Goal: Information Seeking & Learning: Learn about a topic

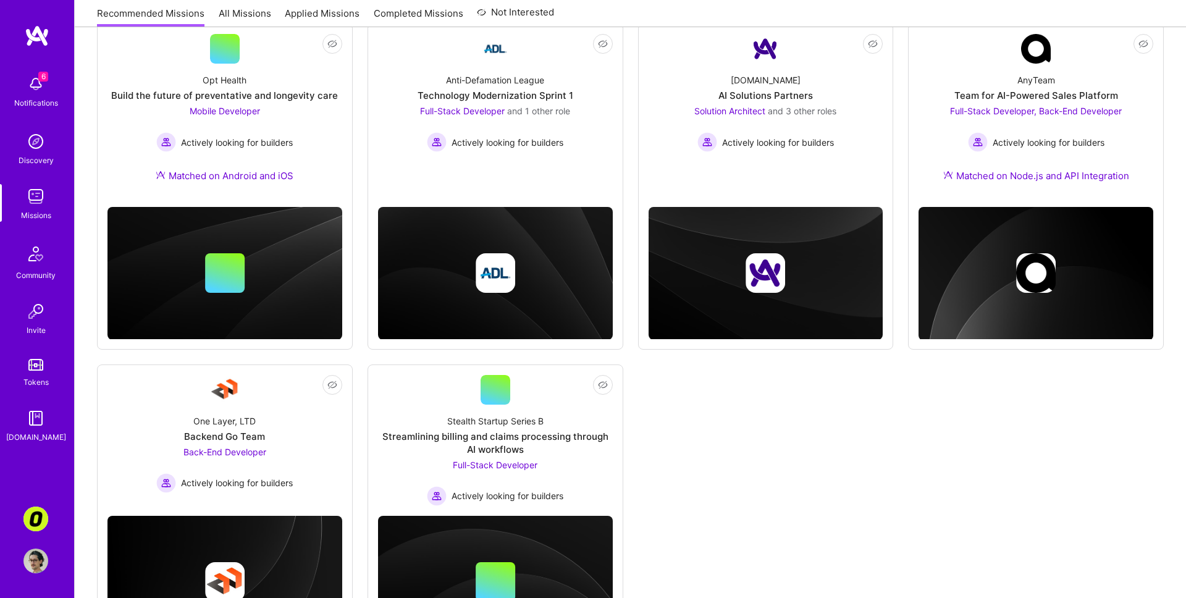
scroll to position [83, 0]
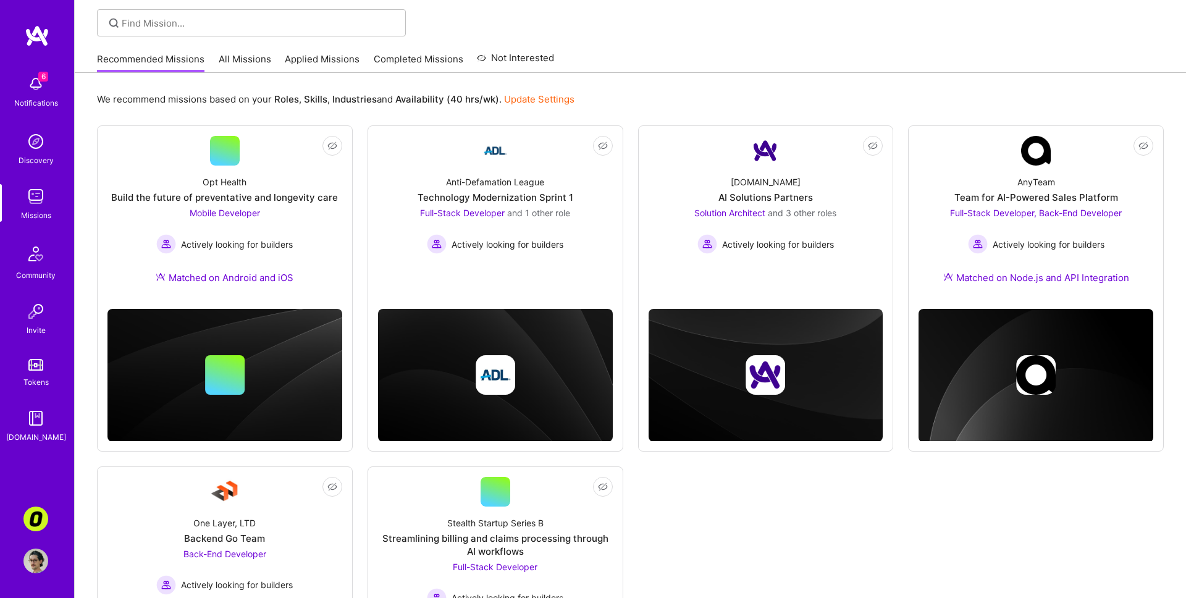
click at [252, 55] on link "All Missions" at bounding box center [245, 63] width 53 height 20
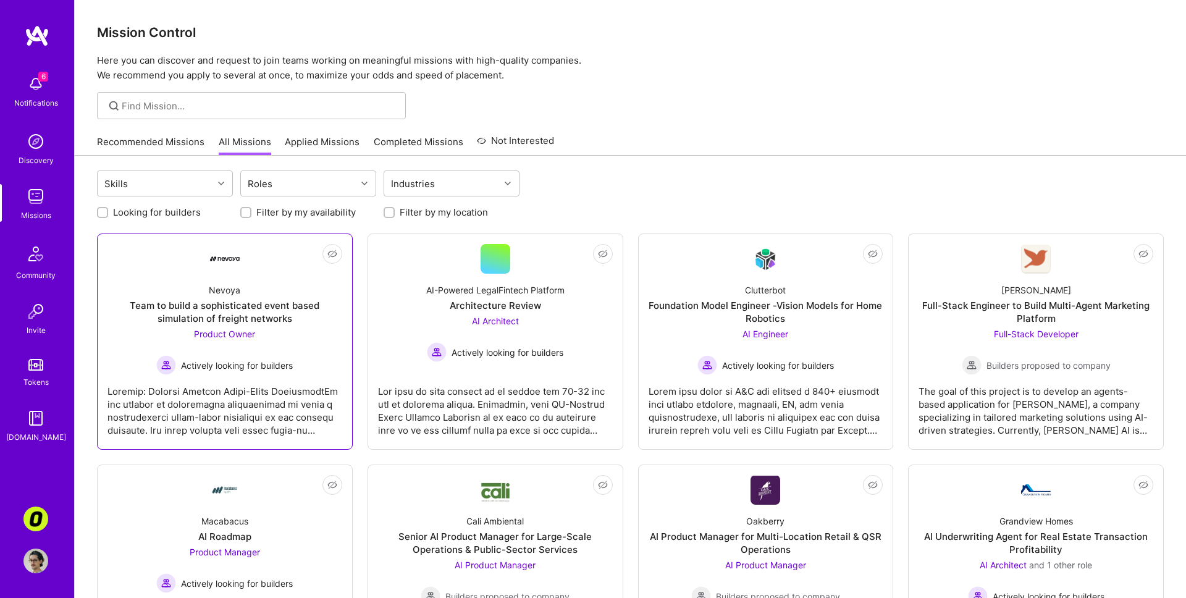
click at [342, 319] on div "Not Interested Nevoya Team to build a sophisticated event based simulation of f…" at bounding box center [225, 342] width 256 height 216
click at [314, 336] on div "Nevoya Team to build a sophisticated event based simulation of freight networks…" at bounding box center [225, 324] width 235 height 101
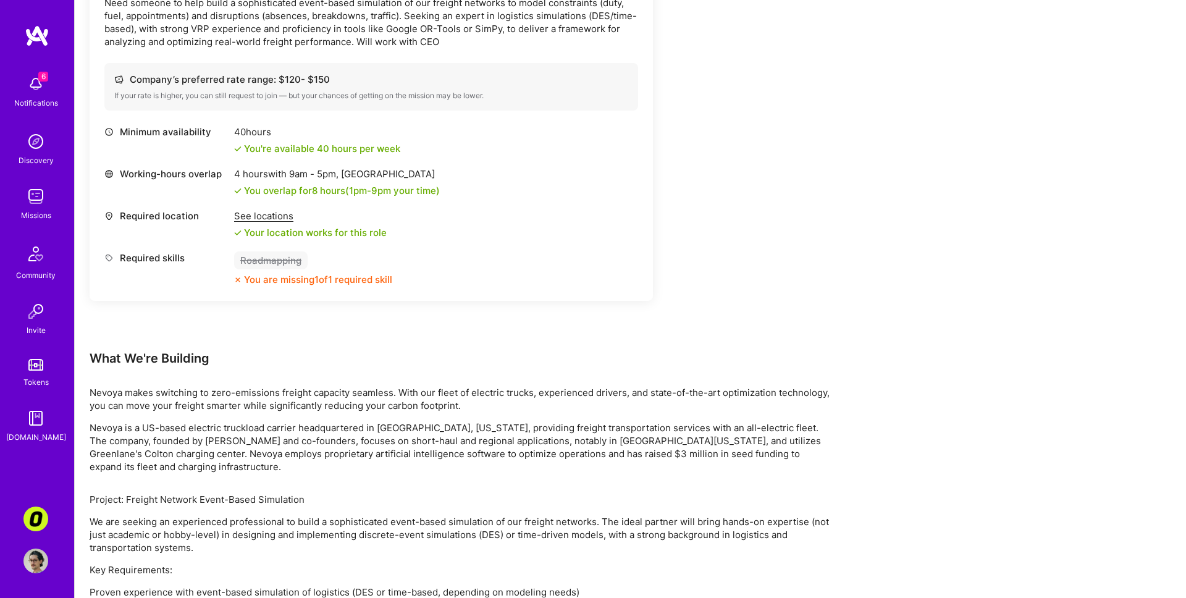
scroll to position [531, 0]
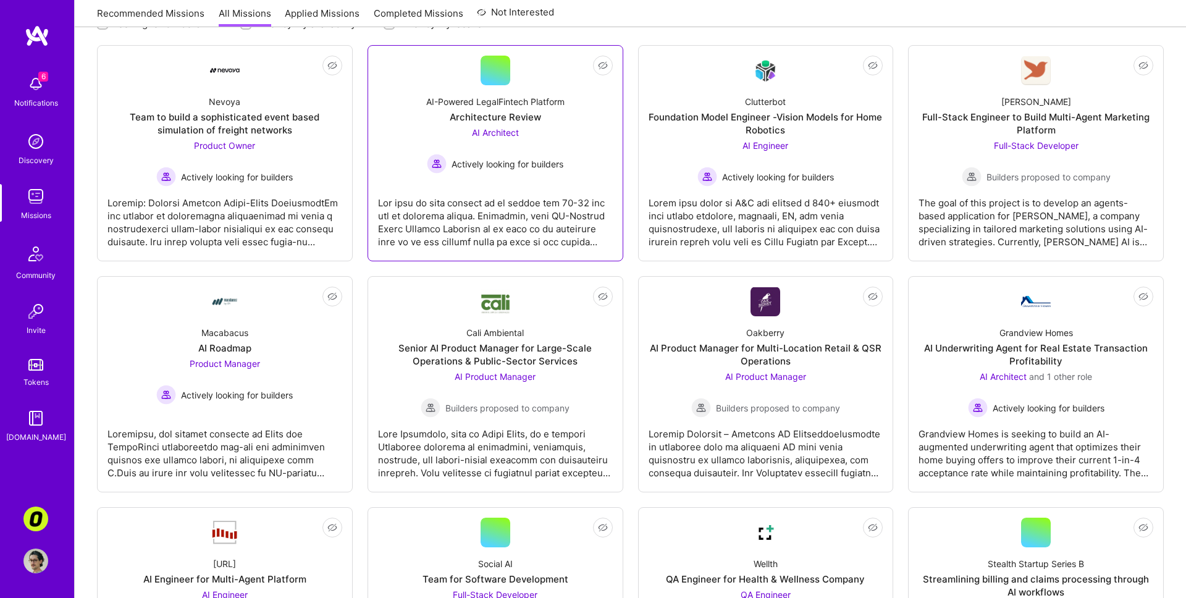
scroll to position [192, 0]
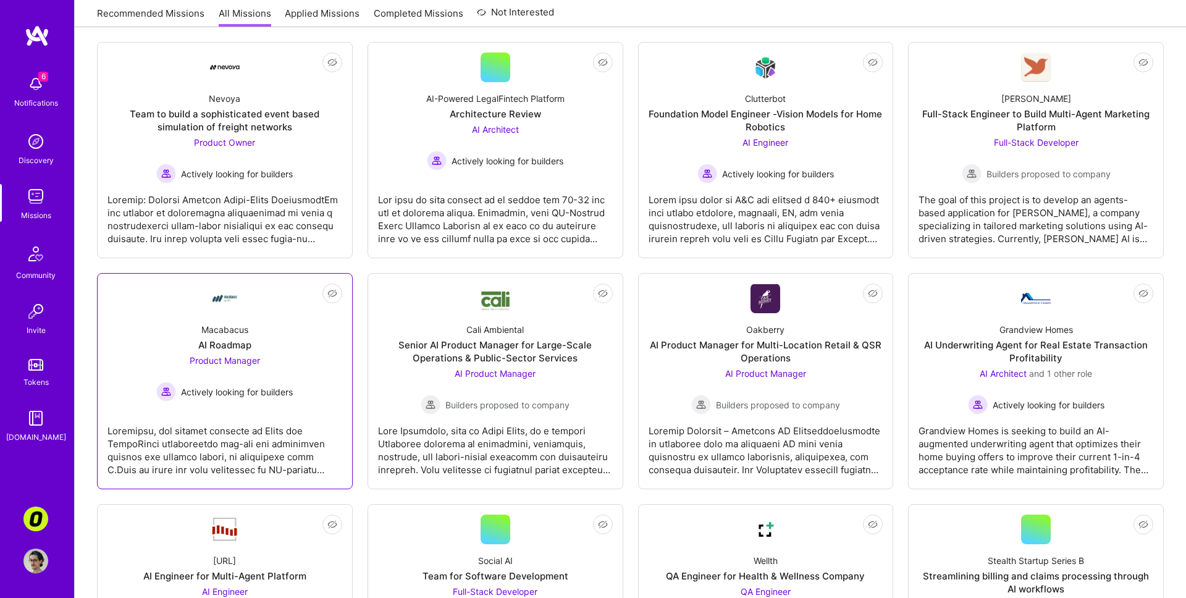
click at [286, 422] on div at bounding box center [225, 446] width 235 height 62
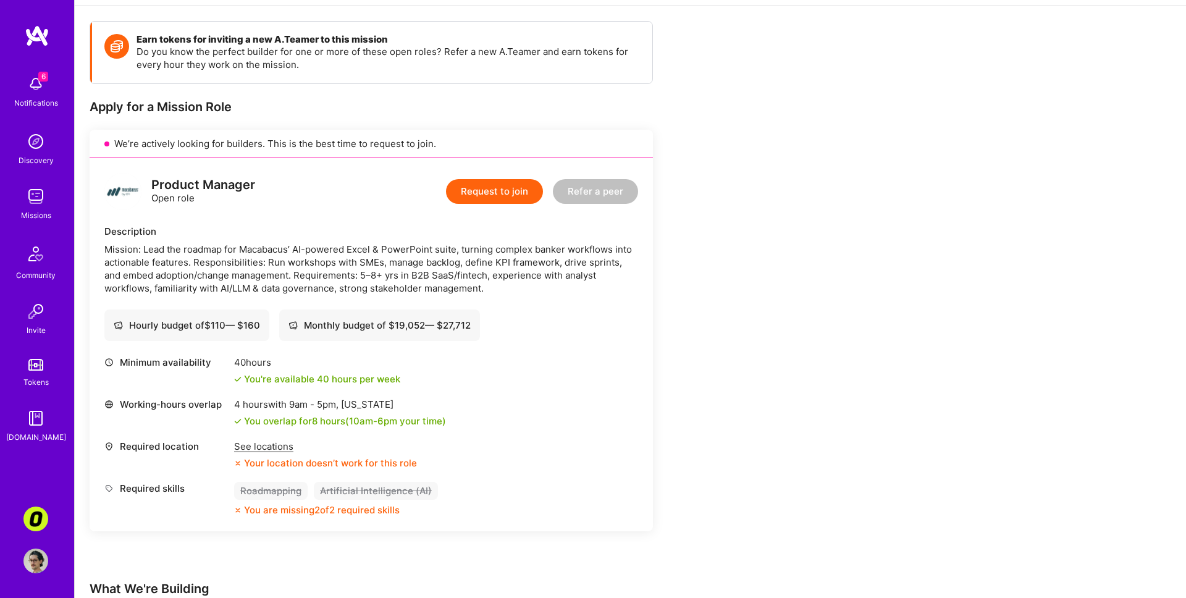
scroll to position [167, 0]
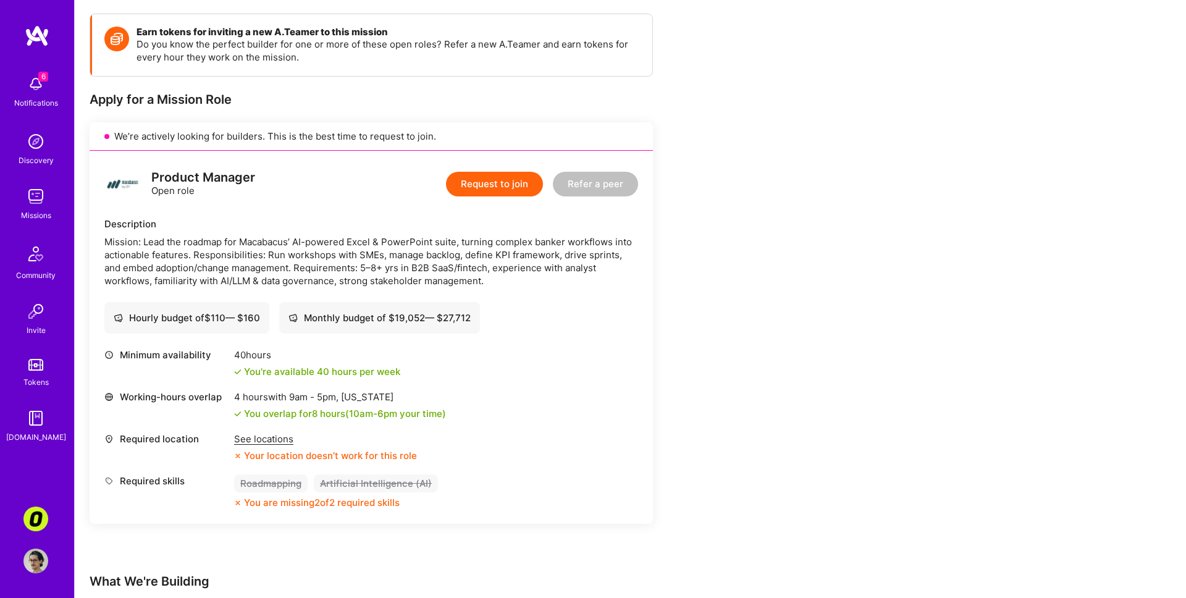
click at [269, 437] on div "See locations" at bounding box center [325, 439] width 183 height 13
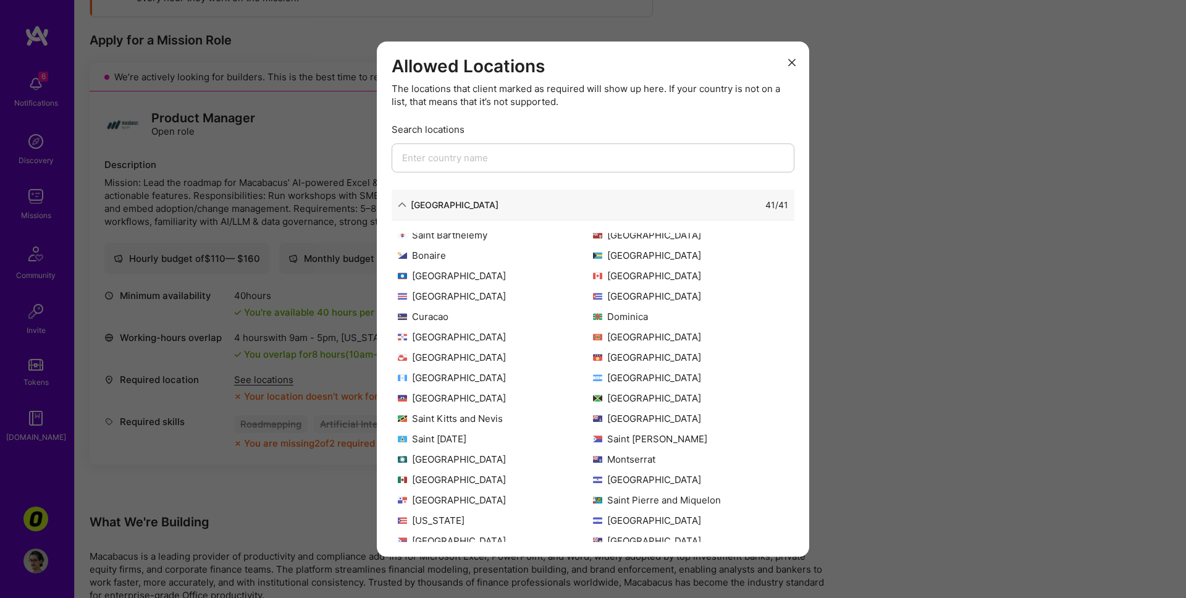
scroll to position [119, 0]
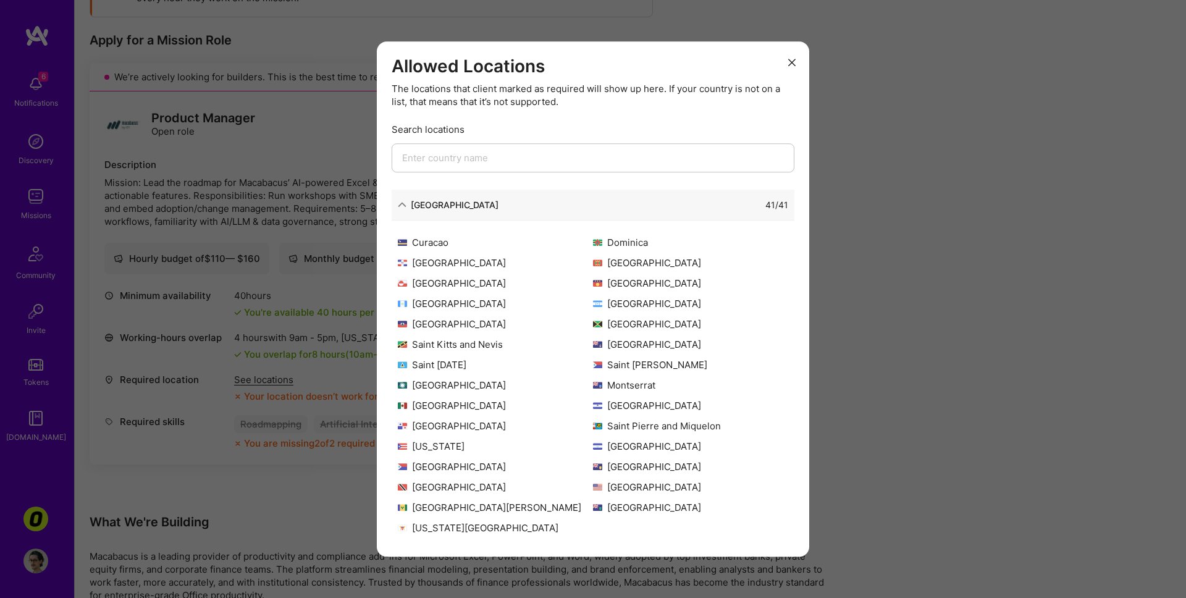
click at [299, 372] on div "Allowed Locations The locations that client marked as required will show up her…" at bounding box center [593, 299] width 1186 height 598
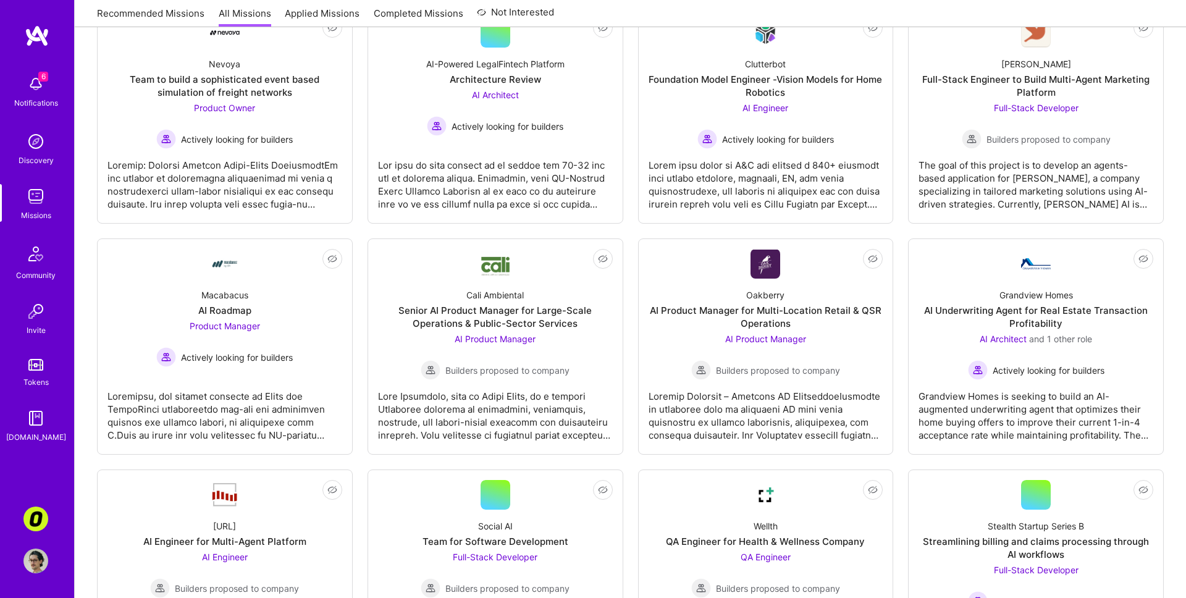
scroll to position [192, 0]
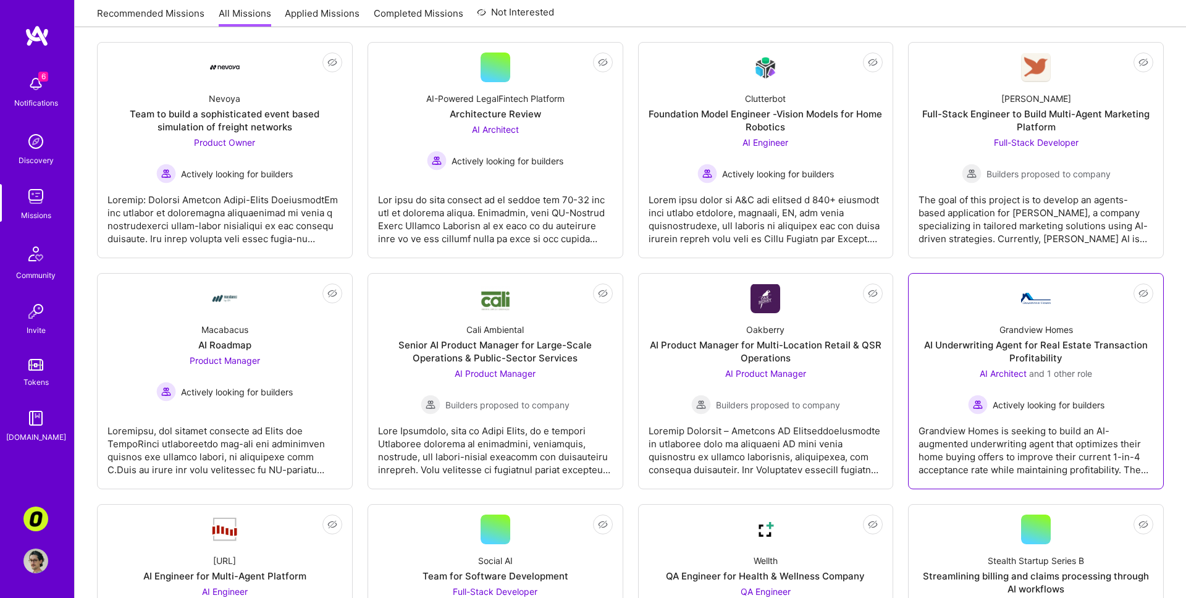
click at [947, 422] on div "Grandview Homes is seeking to build an AI-augmented underwriting agent that opt…" at bounding box center [1036, 446] width 235 height 62
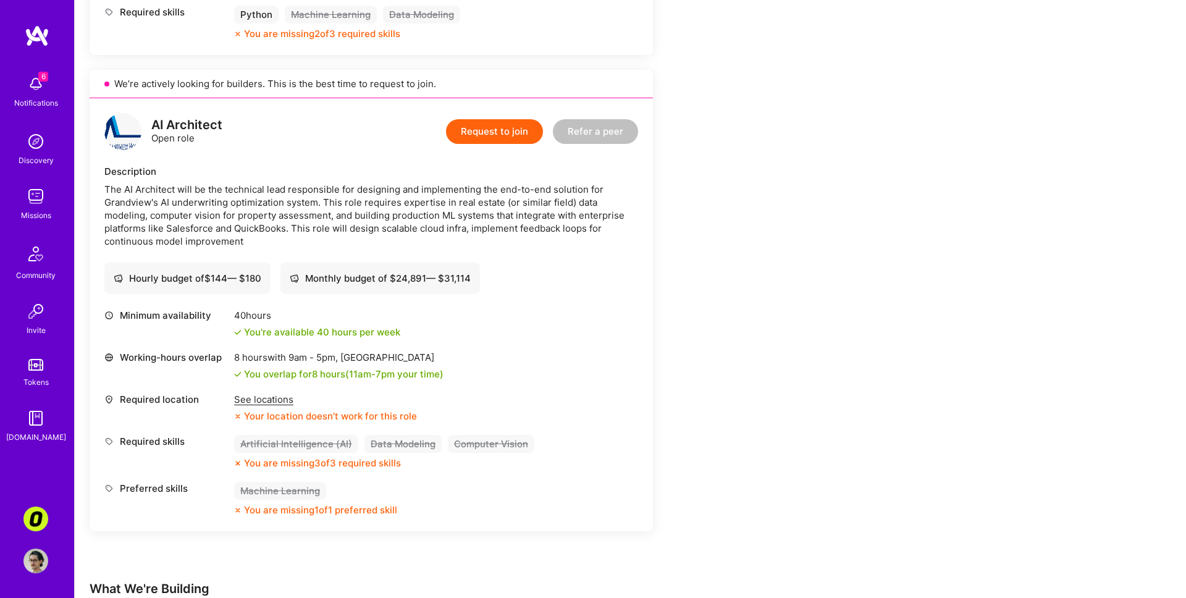
scroll to position [641, 0]
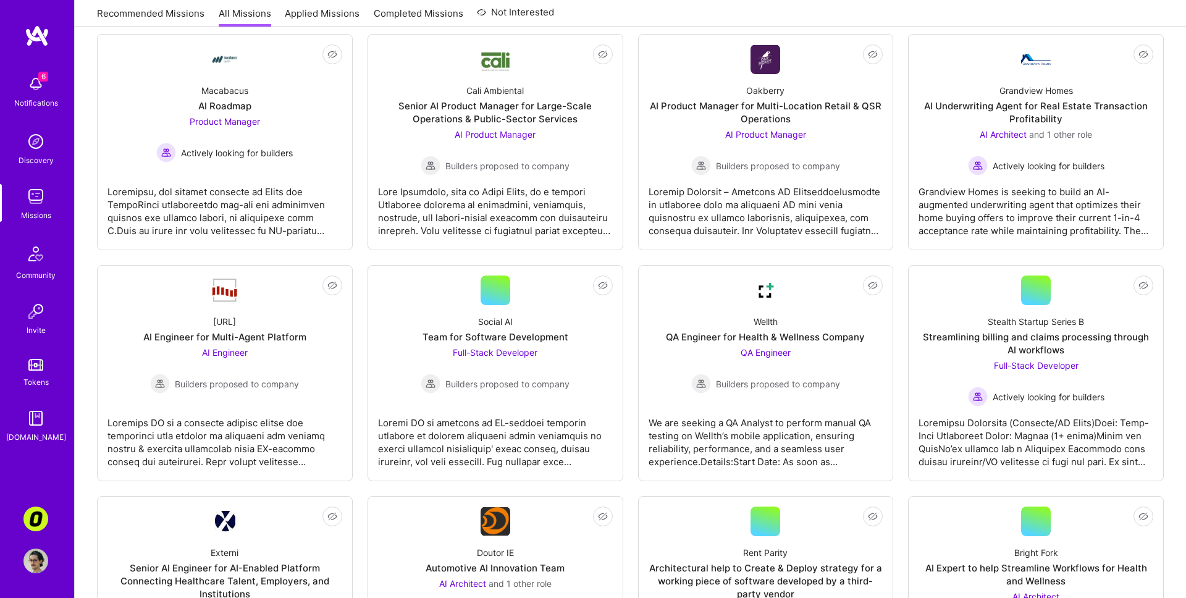
scroll to position [434, 0]
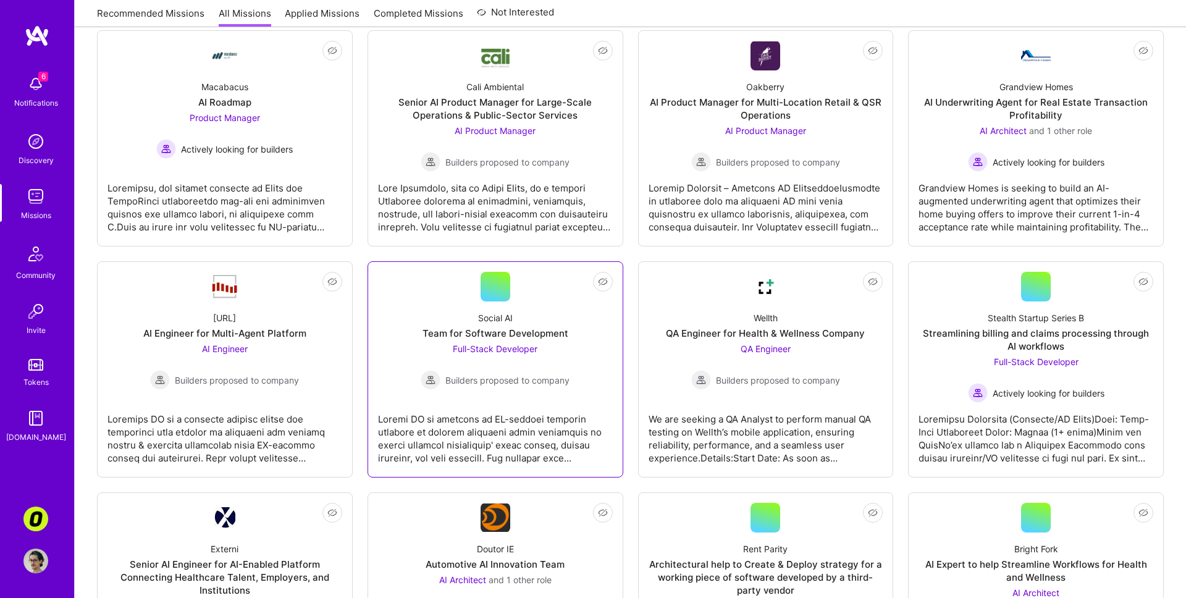
click at [552, 410] on div at bounding box center [495, 434] width 235 height 62
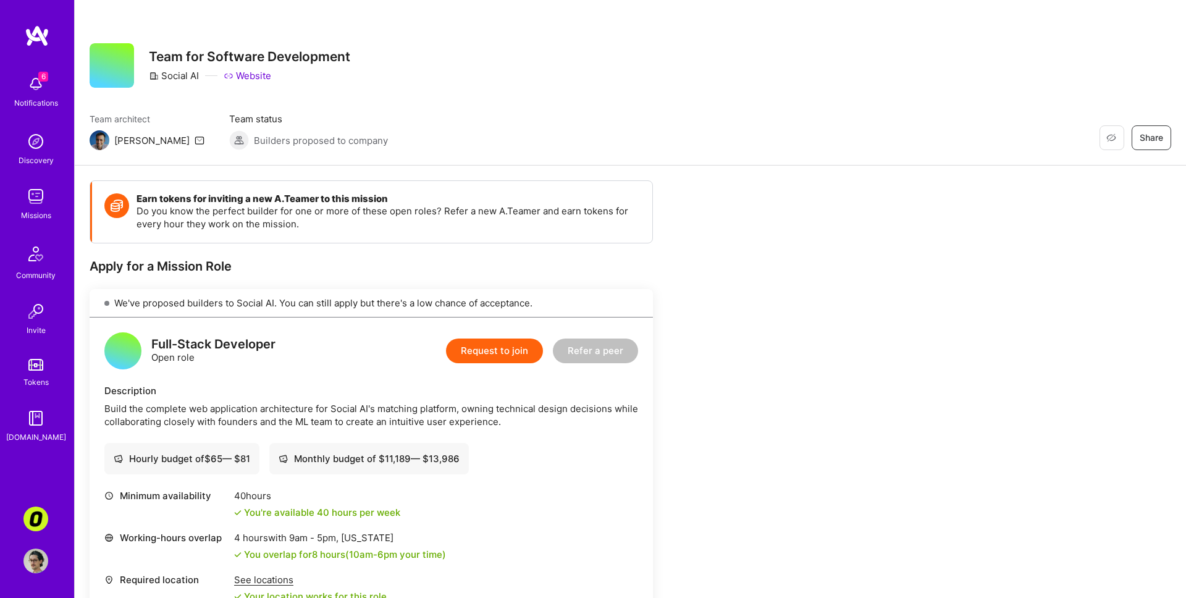
scroll to position [13, 0]
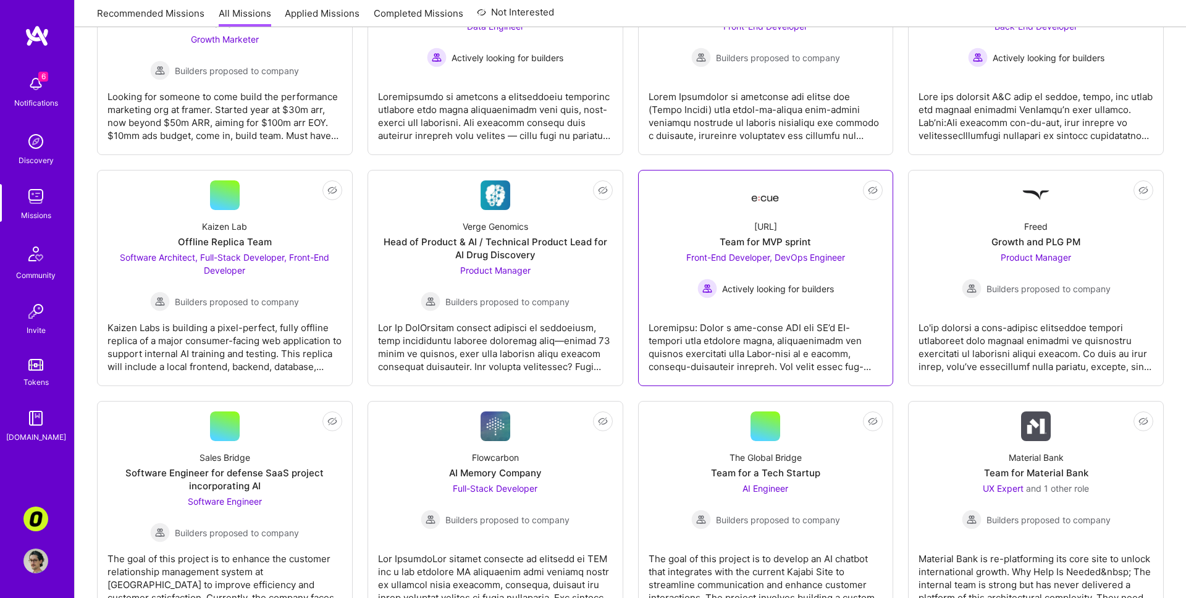
scroll to position [1463, 0]
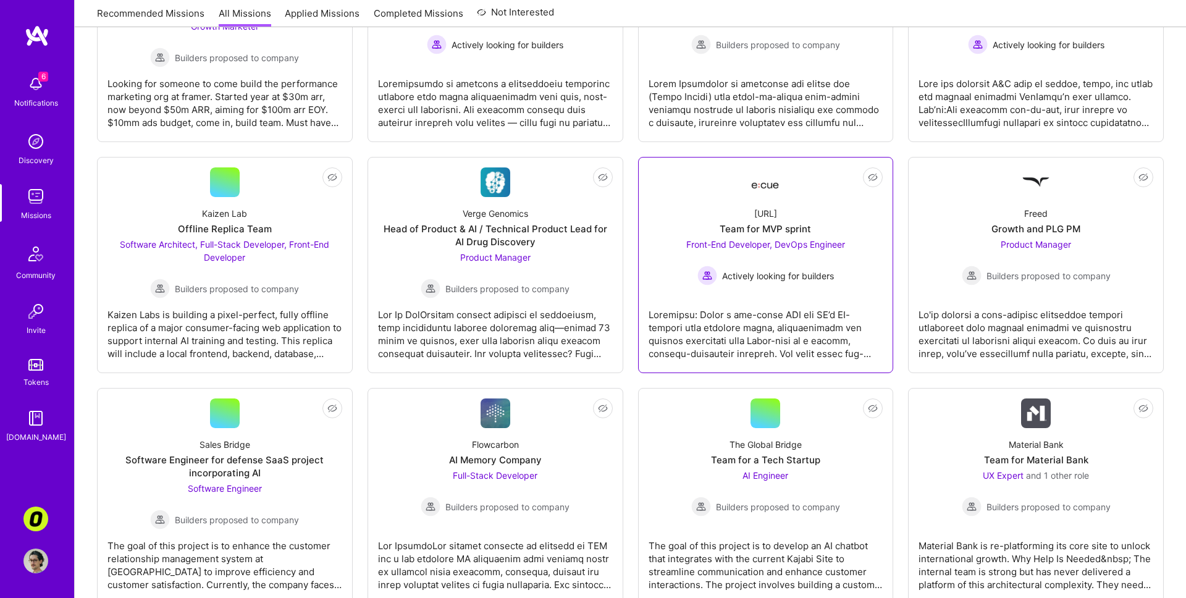
click at [688, 355] on div at bounding box center [766, 329] width 235 height 62
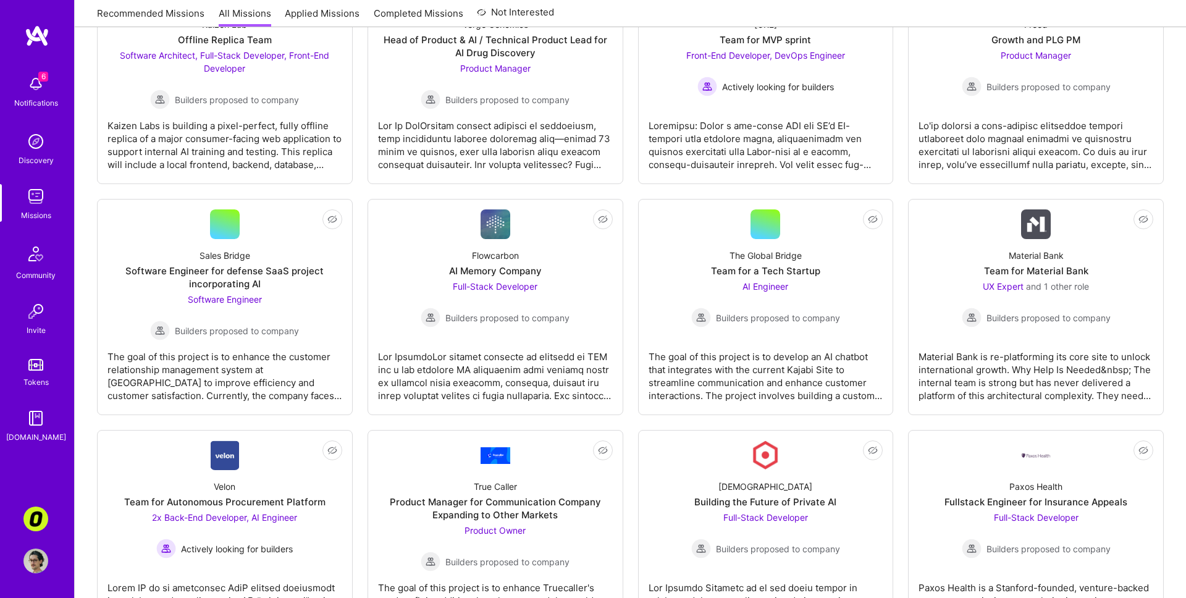
scroll to position [1653, 0]
click at [698, 400] on div "The goal of this project is to develop an AI chatbot that integrates with the c…" at bounding box center [766, 370] width 235 height 62
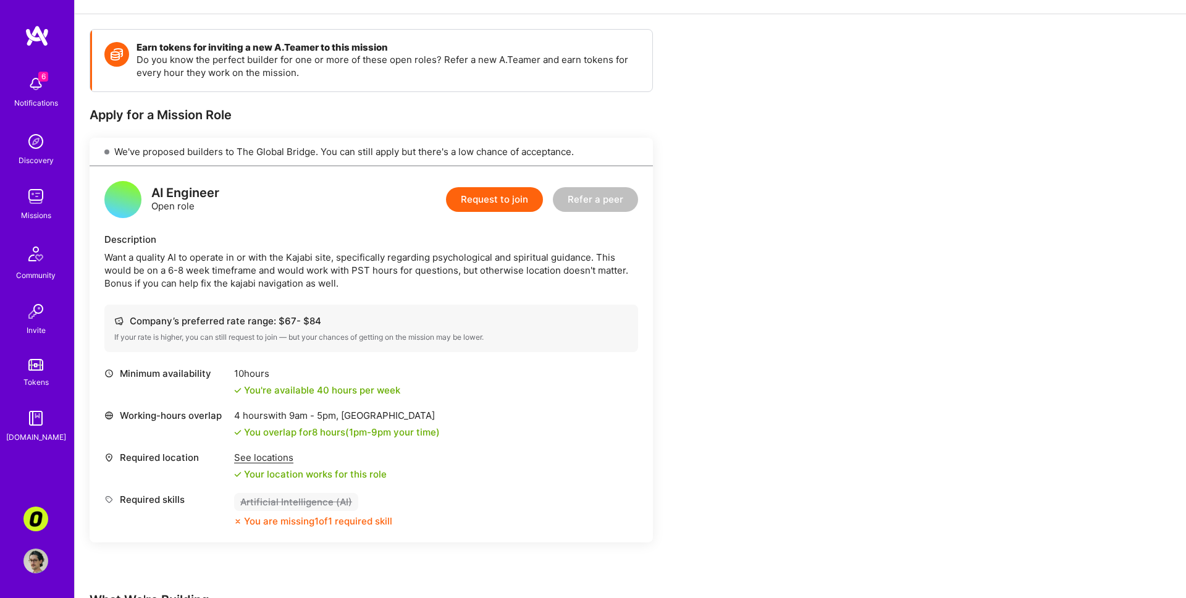
scroll to position [153, 0]
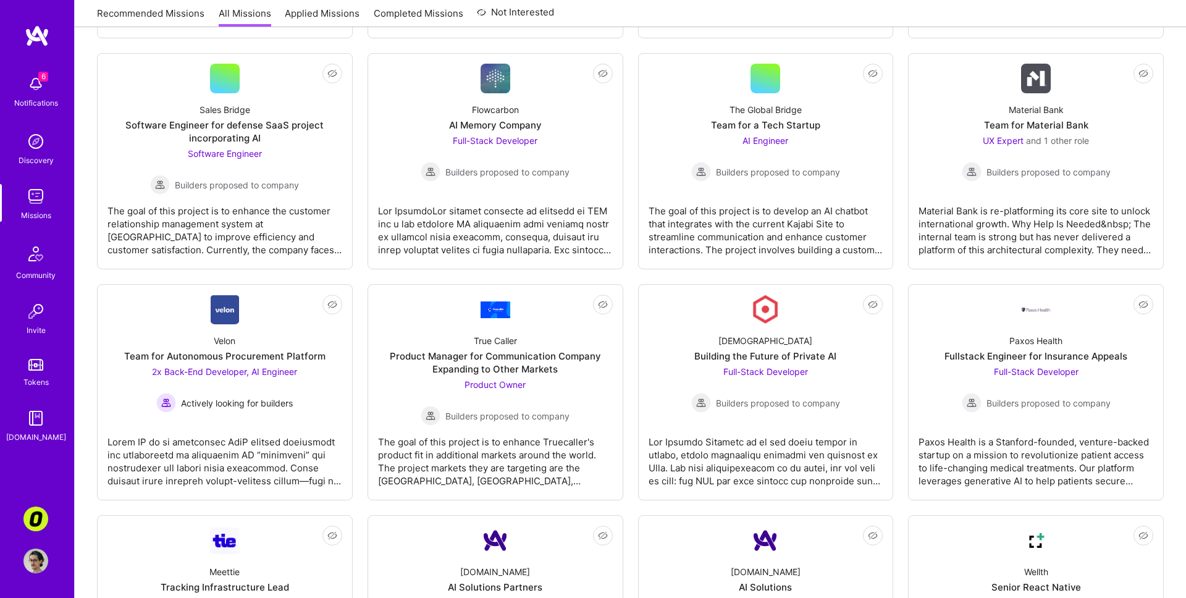
scroll to position [1801, 0]
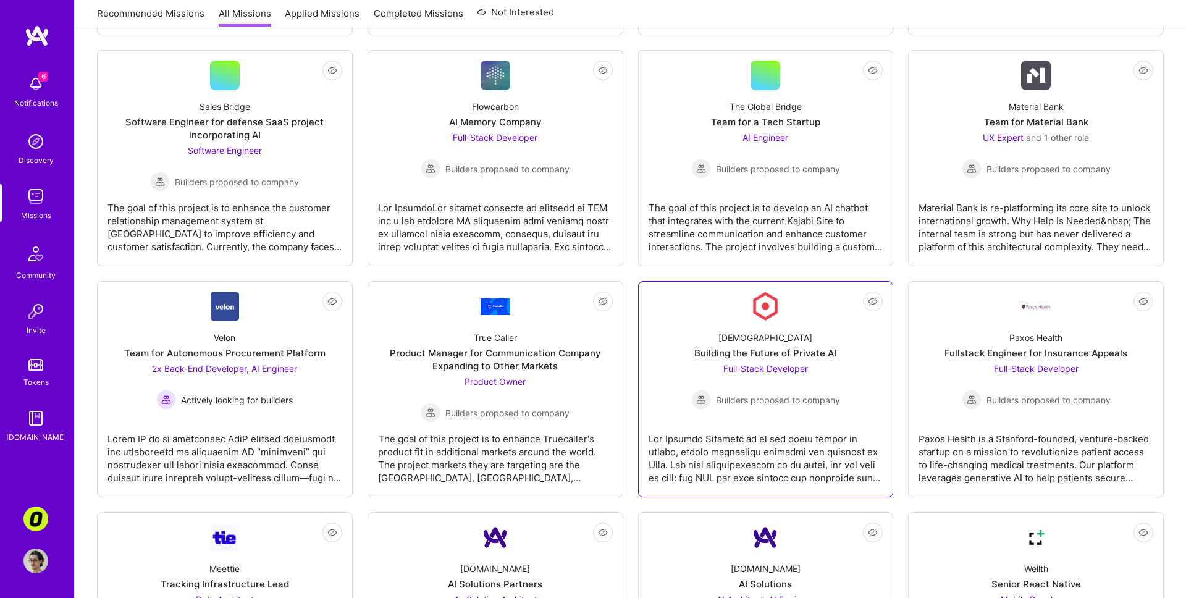
click at [707, 441] on div at bounding box center [766, 454] width 235 height 62
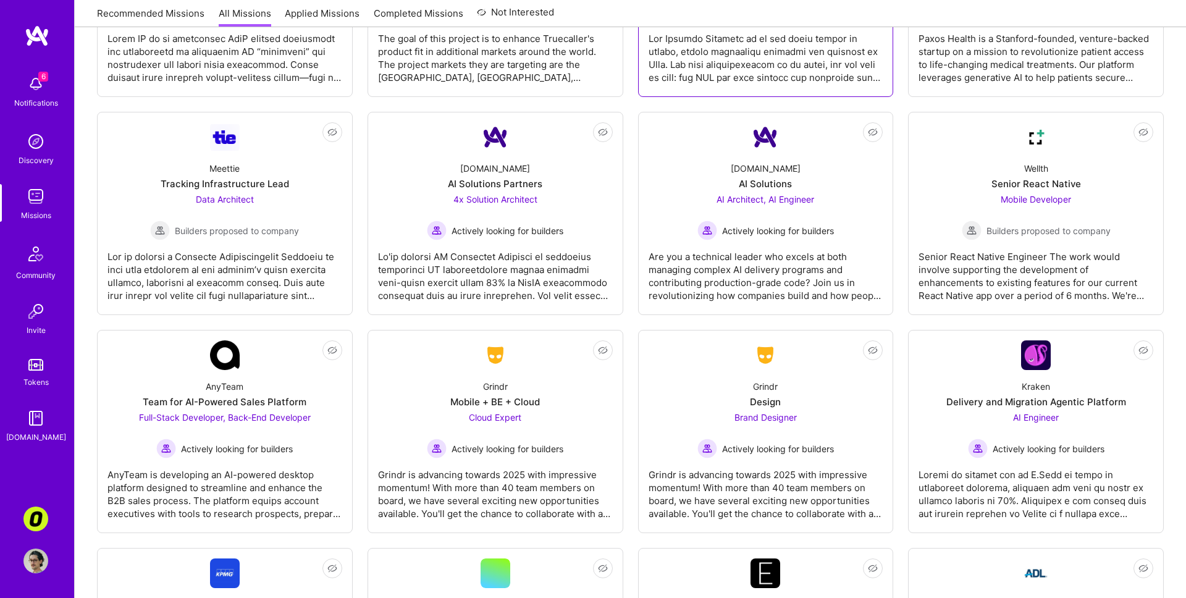
scroll to position [2208, 0]
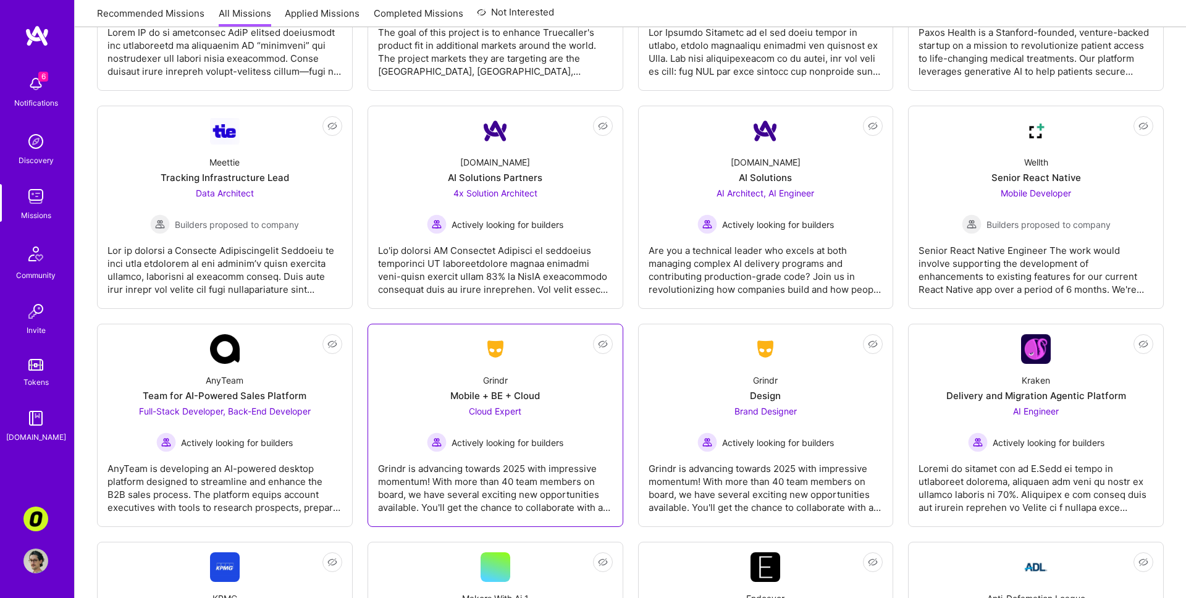
click at [589, 463] on div "Grindr is advancing towards 2025 with impressive momentum! With more than 40 te…" at bounding box center [495, 483] width 235 height 62
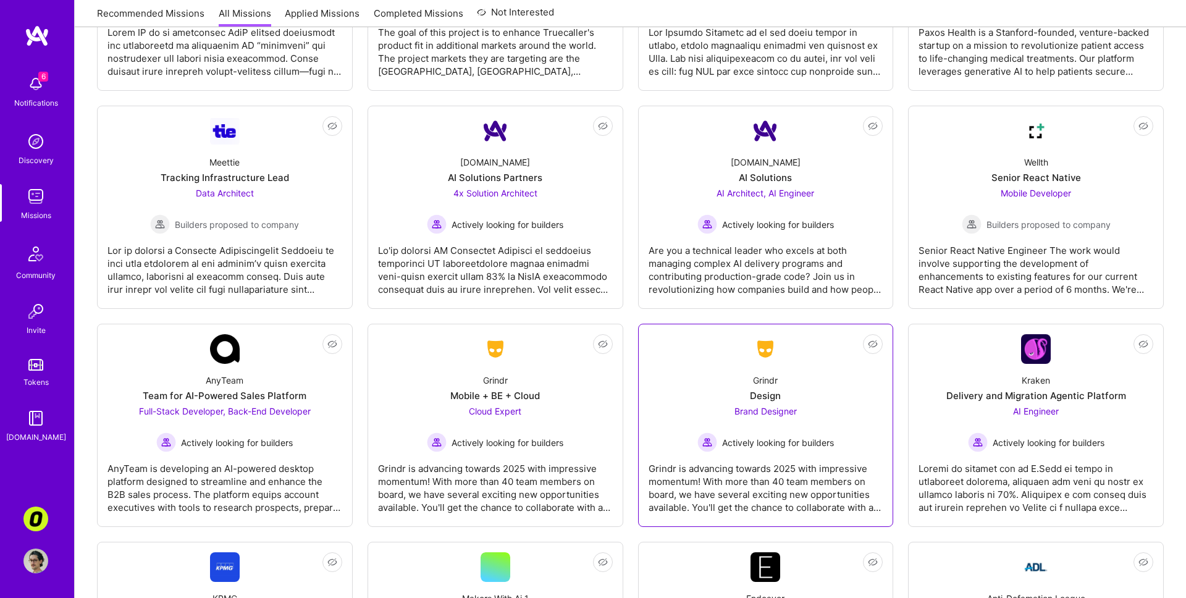
scroll to position [2412, 0]
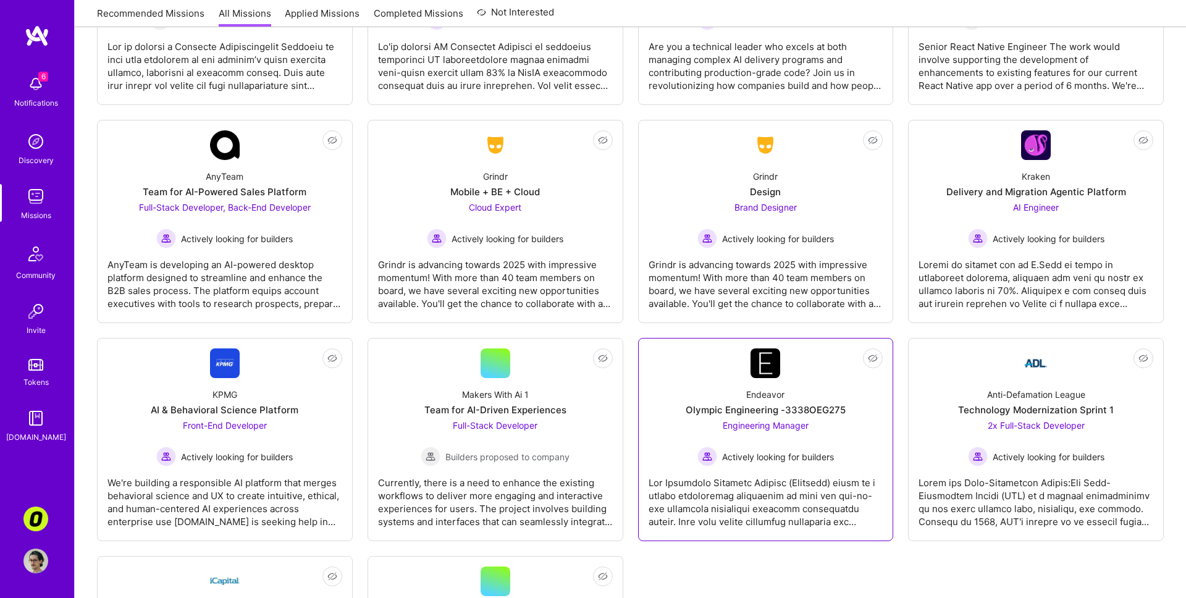
click at [757, 489] on div at bounding box center [766, 497] width 235 height 62
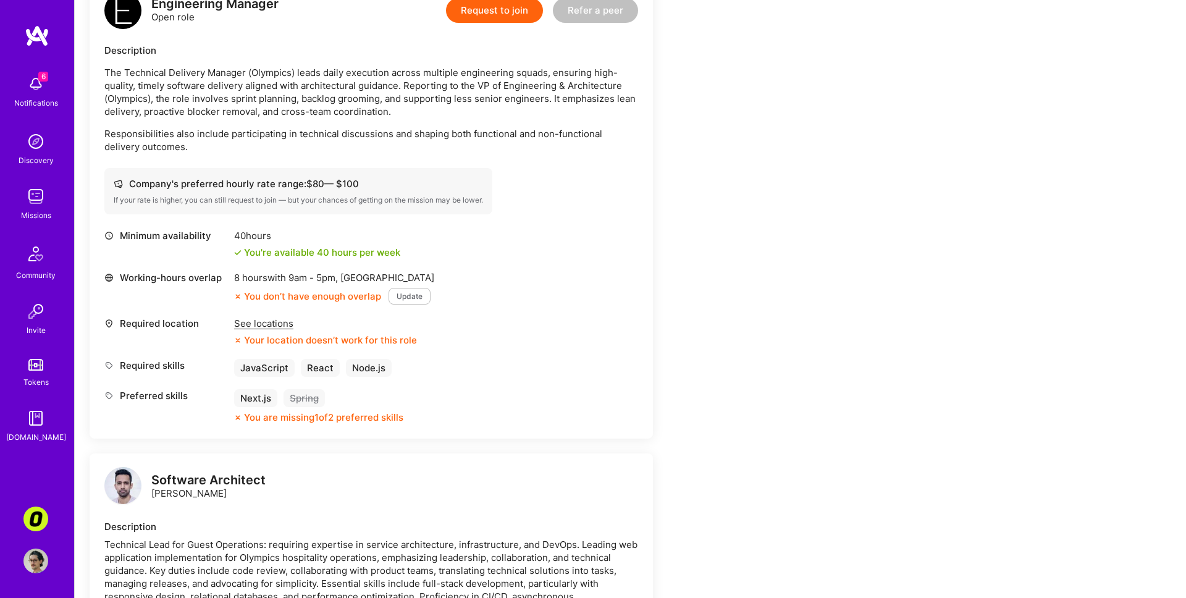
scroll to position [546, 0]
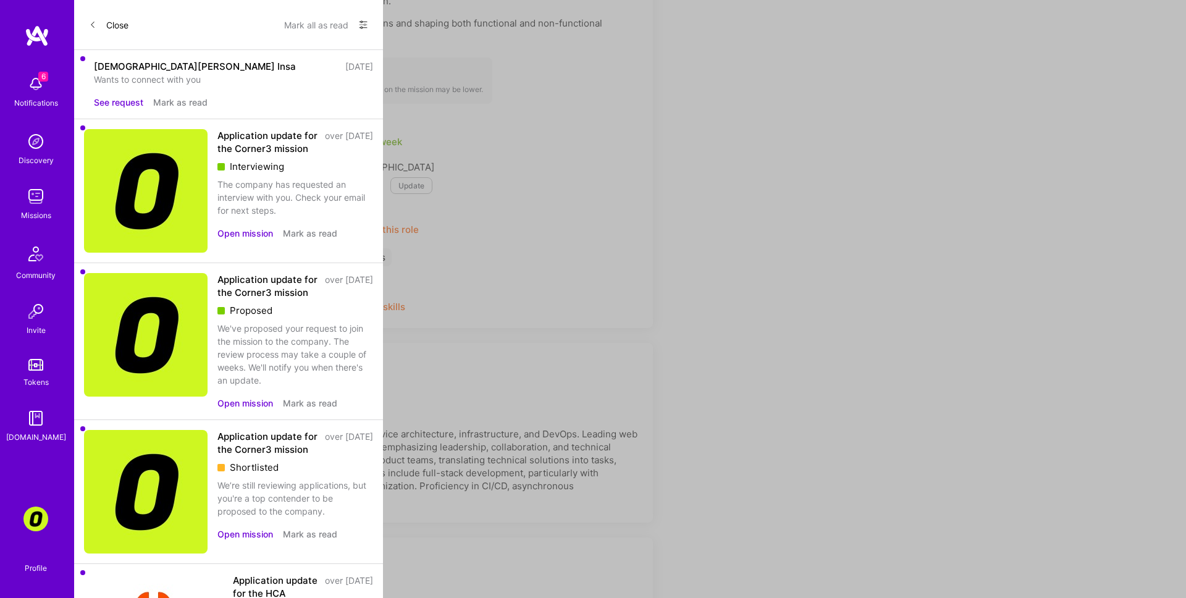
scroll to position [2412, 0]
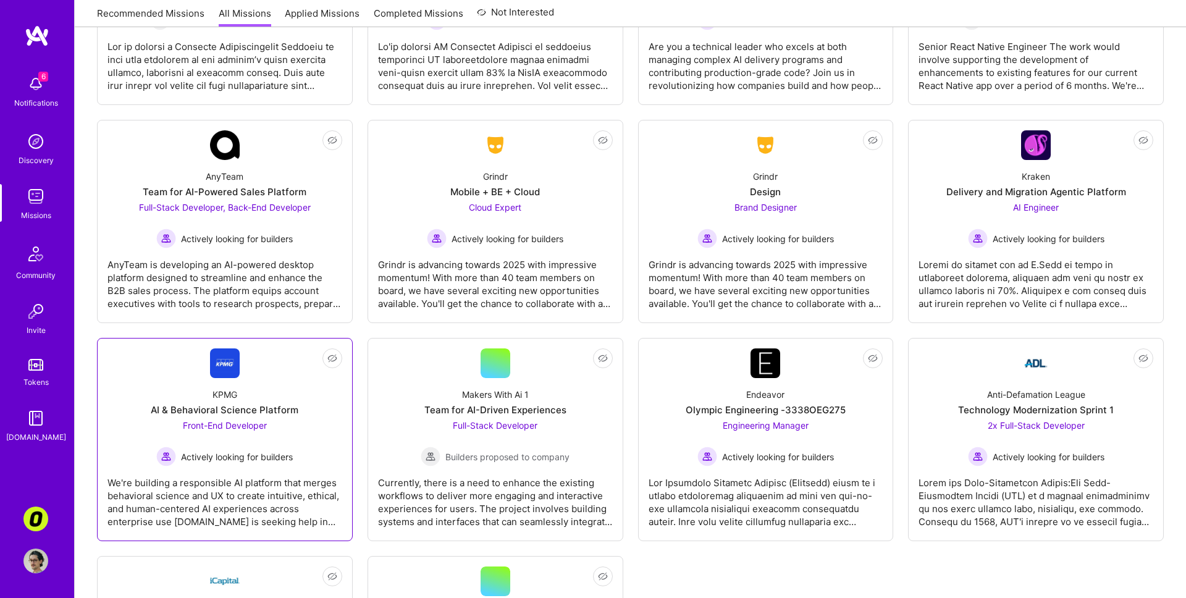
click at [319, 492] on div "We're building a responsible AI platform that merges behavioral science and UX …" at bounding box center [225, 497] width 235 height 62
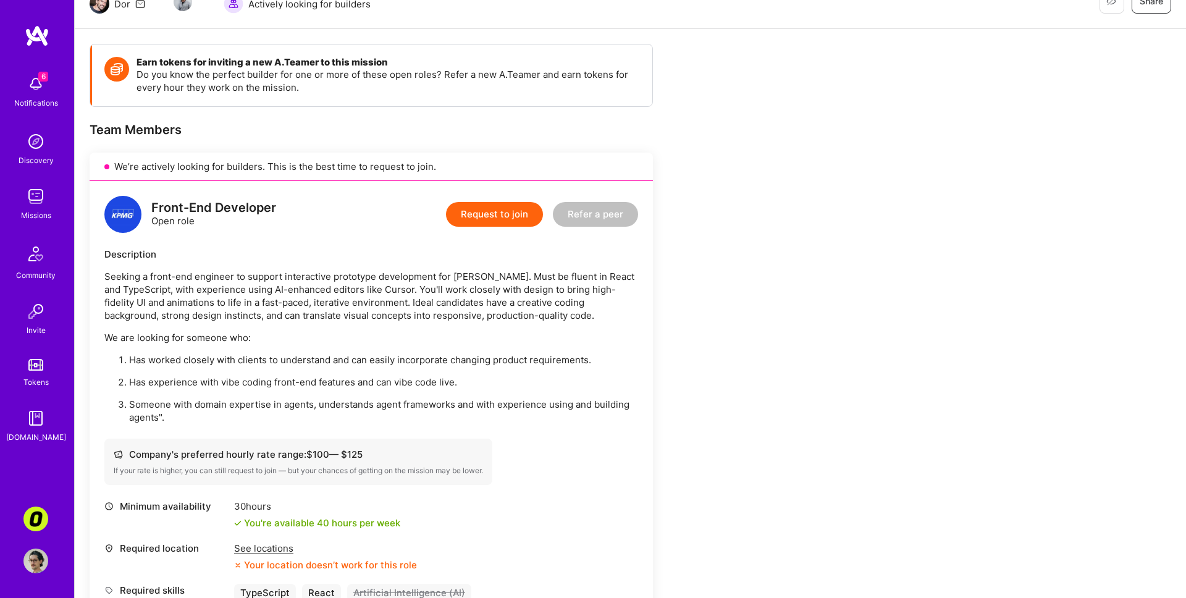
scroll to position [149, 0]
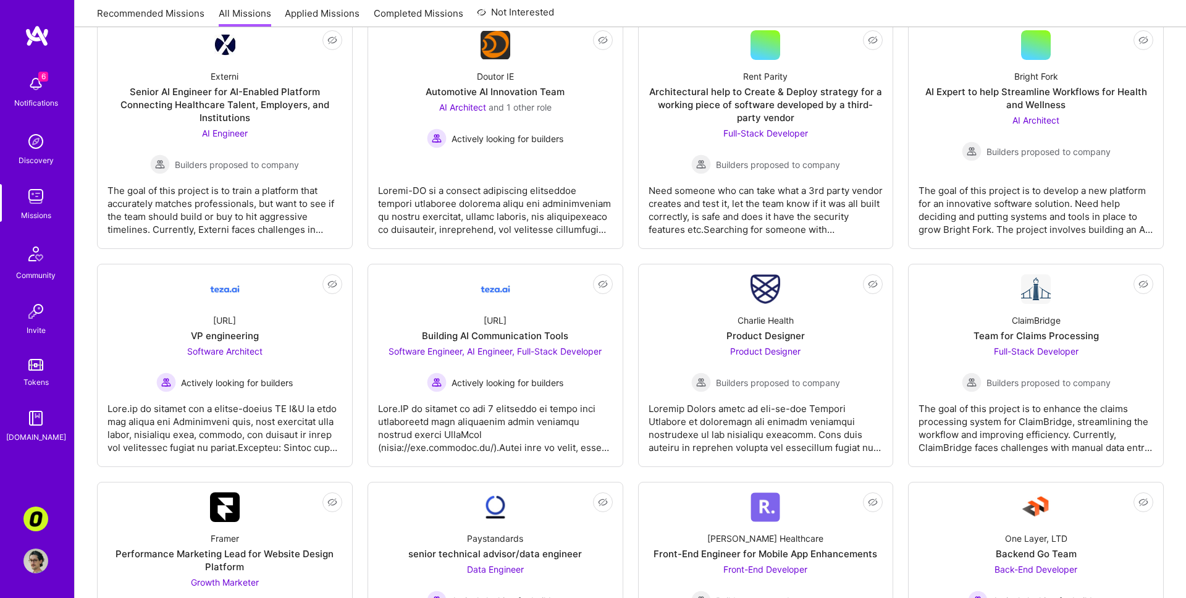
scroll to position [848, 0]
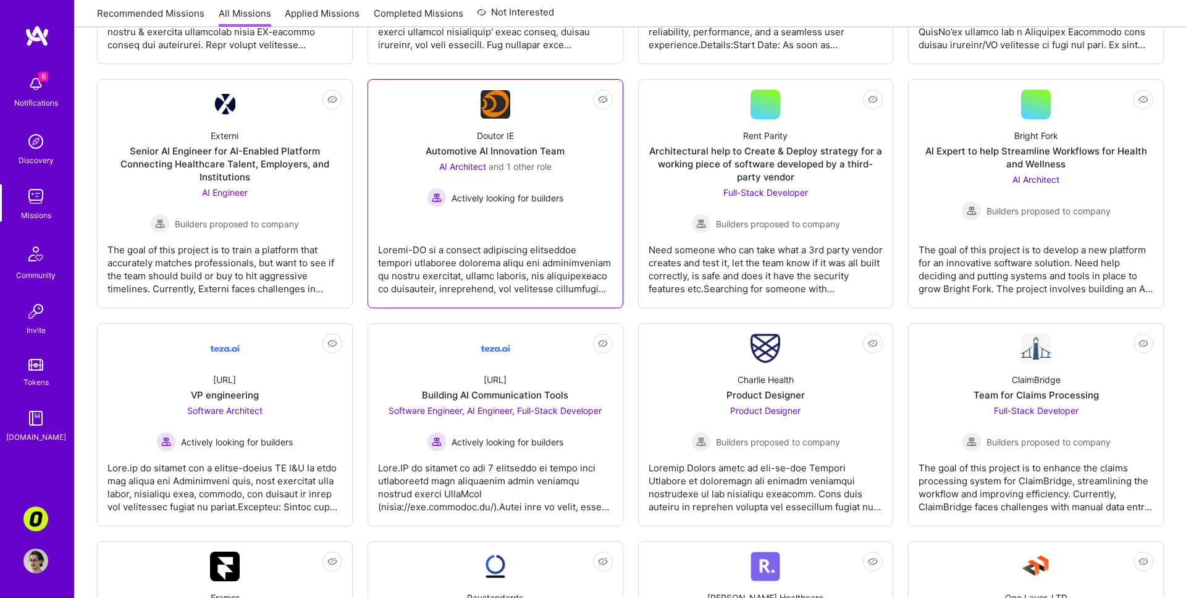
click at [481, 260] on div at bounding box center [495, 265] width 235 height 62
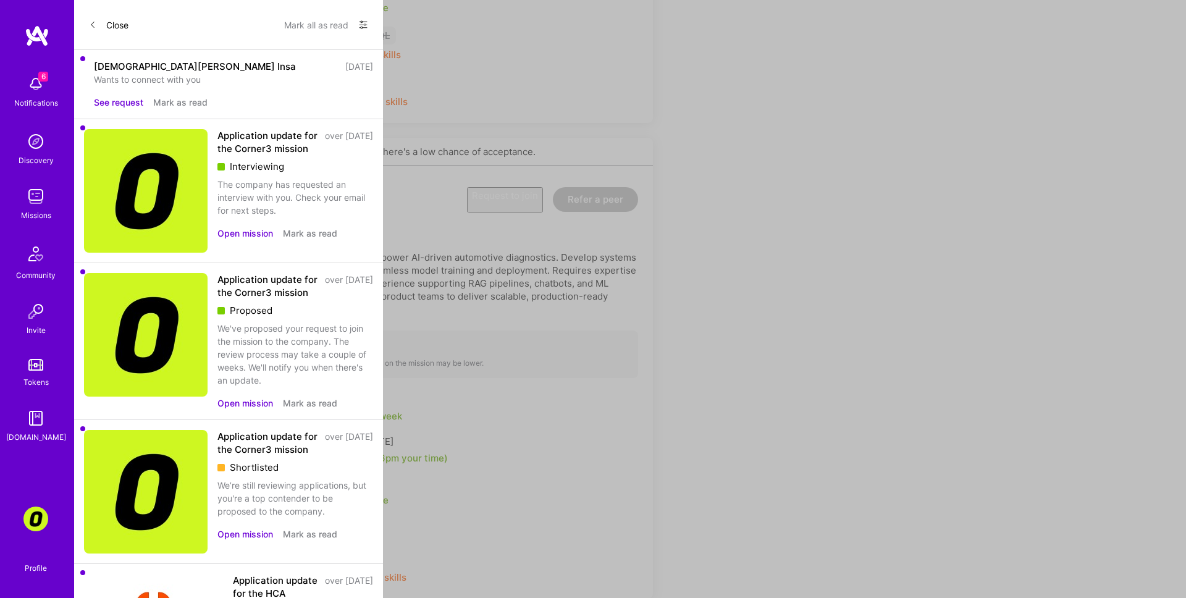
scroll to position [848, 0]
